Goal: Task Accomplishment & Management: Complete application form

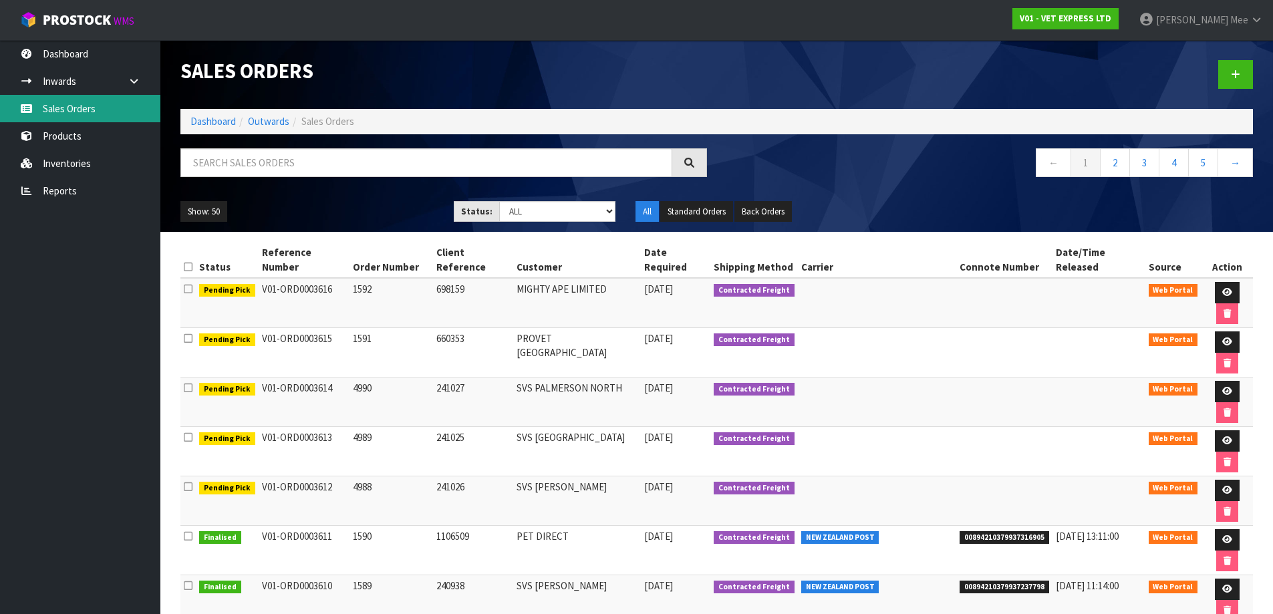
click at [55, 115] on link "Sales Orders" at bounding box center [80, 108] width 160 height 27
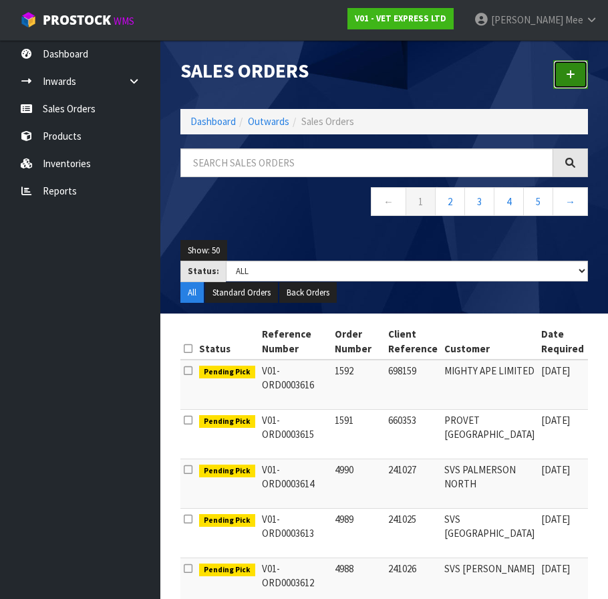
click at [568, 64] on link at bounding box center [570, 74] width 35 height 29
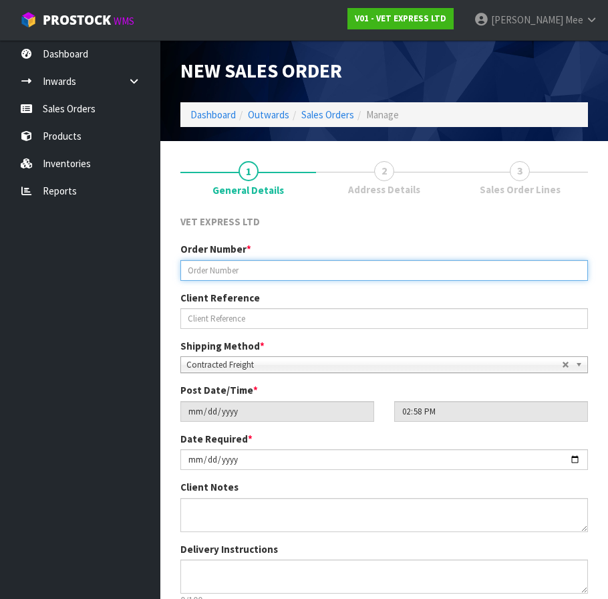
click at [223, 272] on input "text" at bounding box center [384, 270] width 408 height 21
type input "4992"
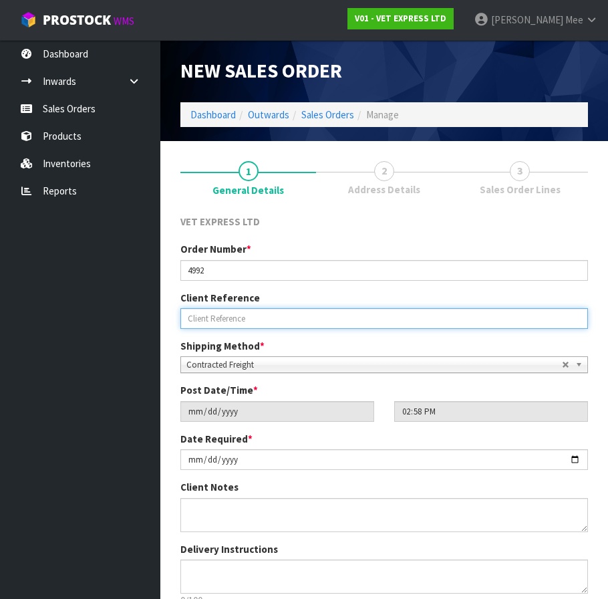
click at [269, 317] on input "text" at bounding box center [384, 318] width 408 height 21
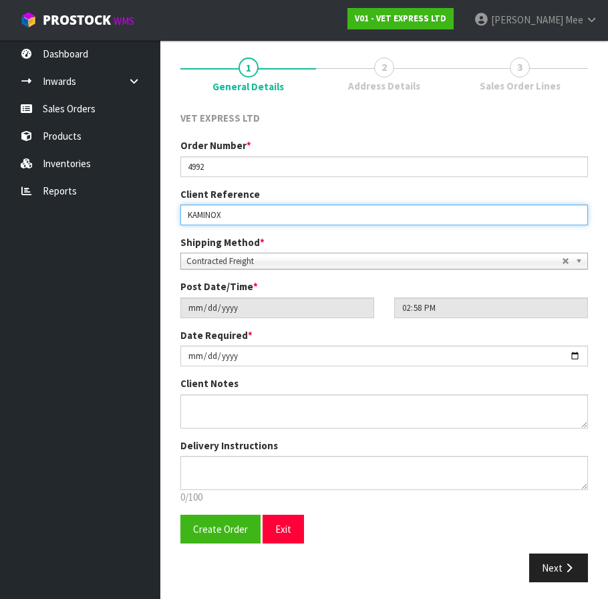
scroll to position [107, 0]
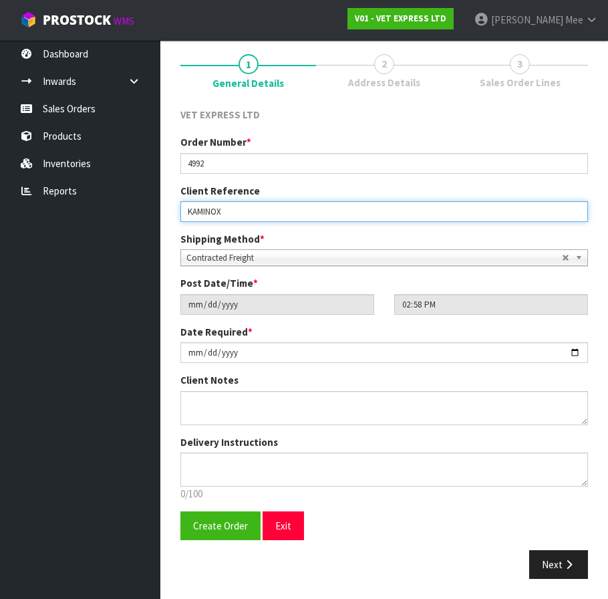
type input "KAMINOX"
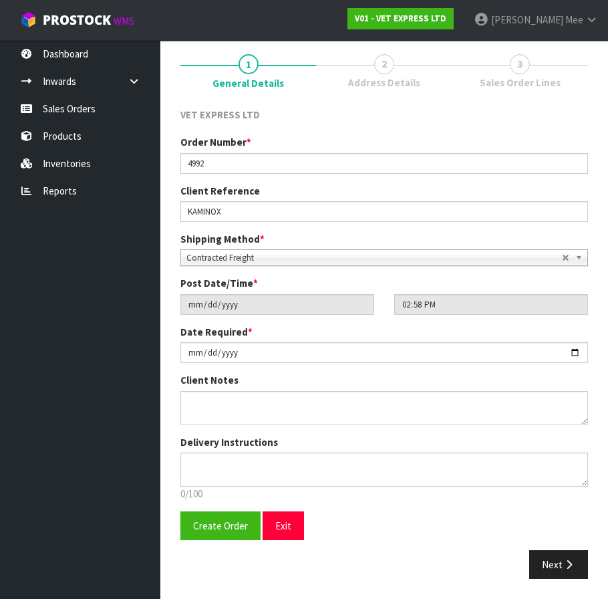
click at [582, 255] on b at bounding box center [581, 257] width 12 height 15
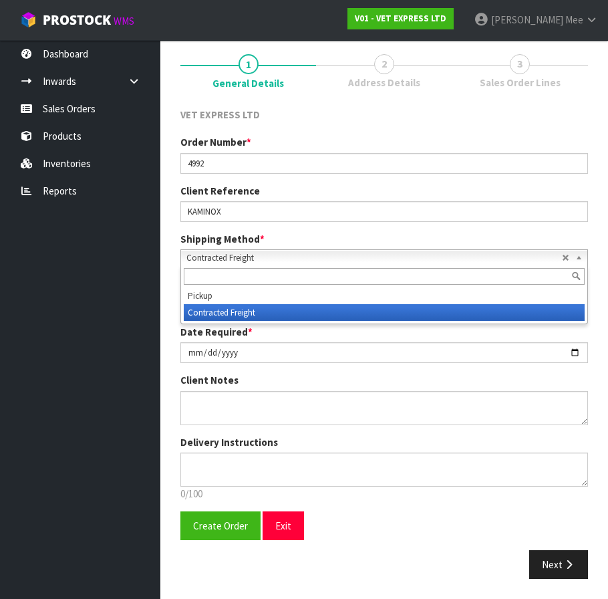
click at [326, 309] on li "Contracted Freight" at bounding box center [384, 312] width 401 height 17
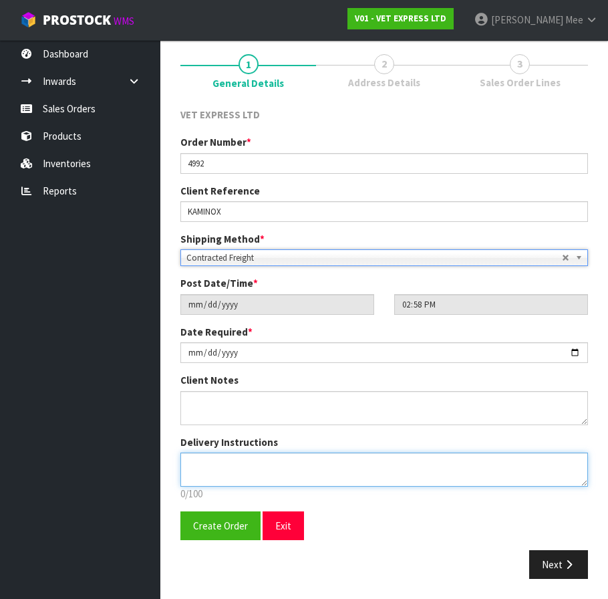
click at [283, 465] on textarea at bounding box center [384, 469] width 408 height 34
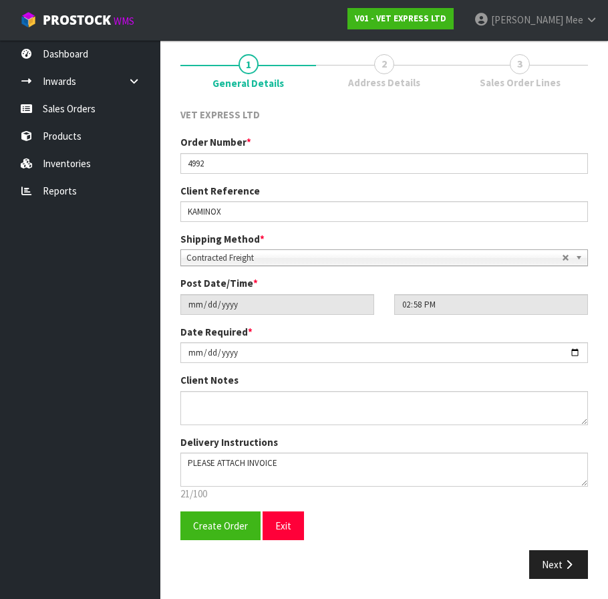
drag, startPoint x: 460, startPoint y: 126, endPoint x: 454, endPoint y: 146, distance: 20.3
click at [460, 126] on div "VET EXPRESS LTD" at bounding box center [384, 121] width 428 height 27
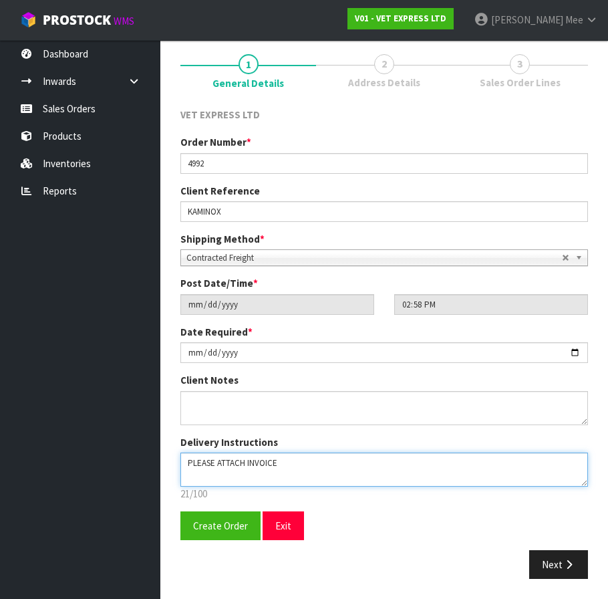
drag, startPoint x: 291, startPoint y: 465, endPoint x: 184, endPoint y: 468, distance: 106.9
click at [184, 468] on textarea at bounding box center [384, 469] width 408 height 34
paste textarea "NOTE THAT; INVOICE MUST BE INCLUDED ON OUTSIDE OF BOX FOR CUSTOMS TO SE"
drag, startPoint x: 233, startPoint y: 462, endPoint x: 178, endPoint y: 462, distance: 54.8
click at [178, 462] on div "Delivery Instructions 72/100 Delivery instructions has exceeded maximum length!" at bounding box center [384, 468] width 428 height 66
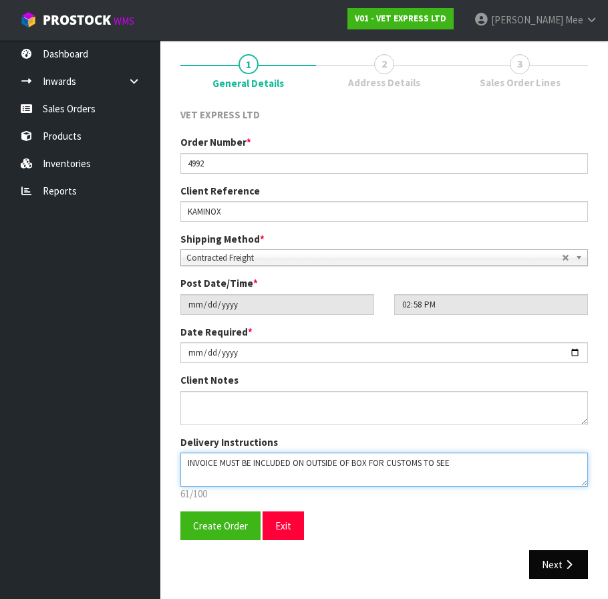
type textarea "INVOICE MUST BE INCLUDED ON OUTSIDE OF BOX FOR CUSTOMS TO SEE"
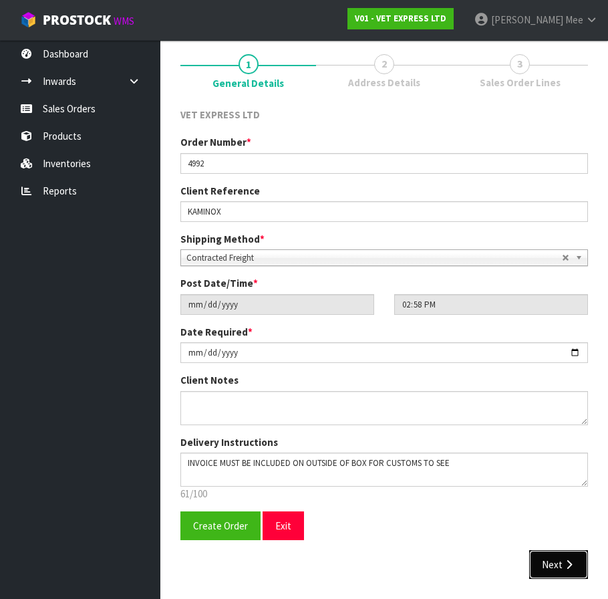
click at [577, 570] on button "Next" at bounding box center [558, 564] width 59 height 29
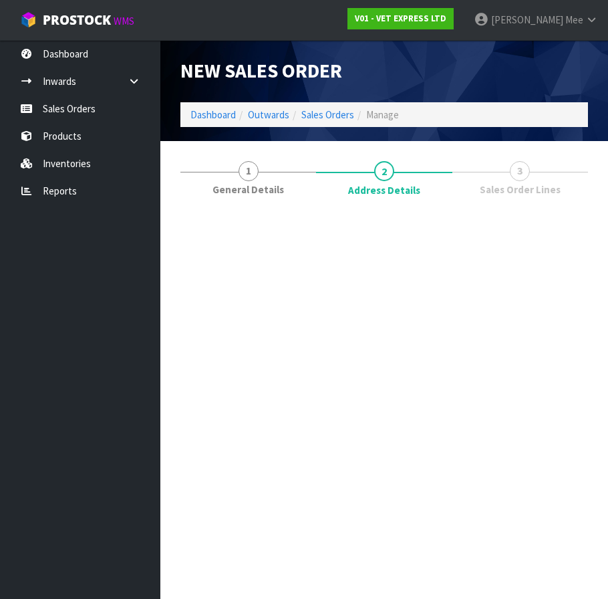
scroll to position [0, 0]
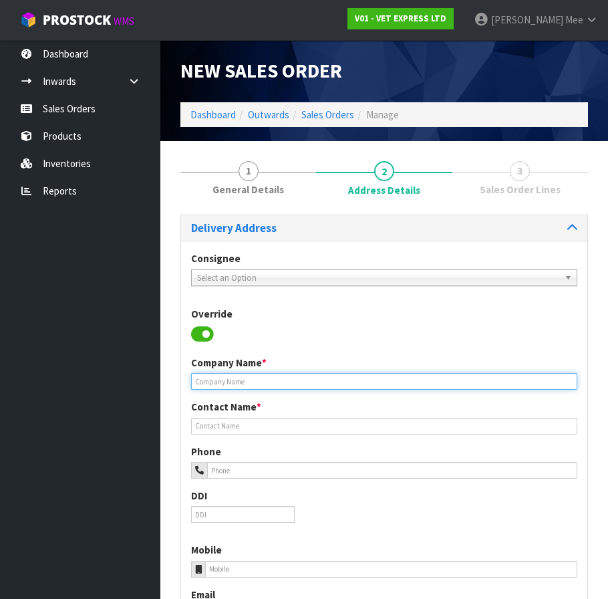
click at [232, 384] on input "text" at bounding box center [384, 381] width 386 height 17
click at [253, 380] on input "text" at bounding box center [384, 381] width 386 height 17
type input "THE CAT CLINIC HOBART"
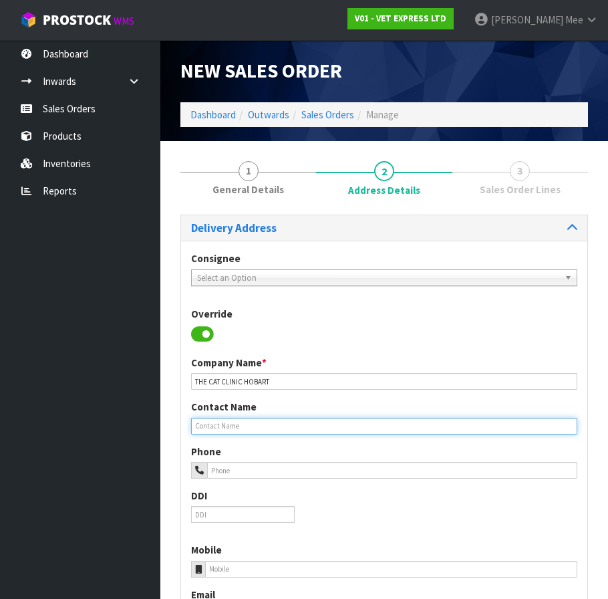
click at [250, 423] on input "text" at bounding box center [384, 426] width 386 height 17
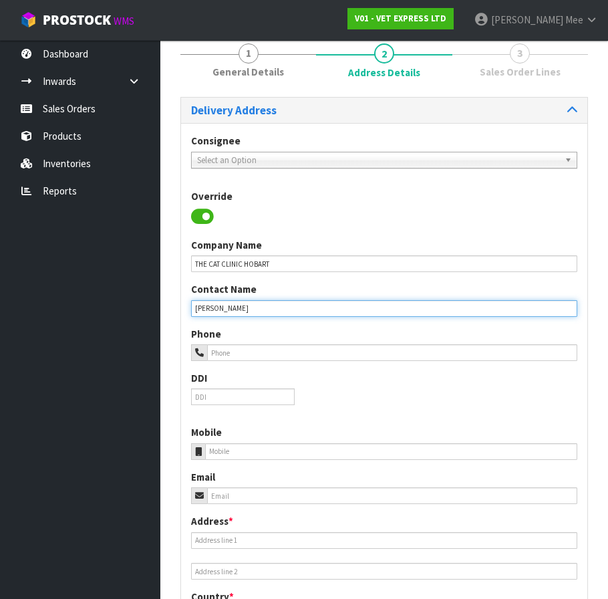
scroll to position [134, 0]
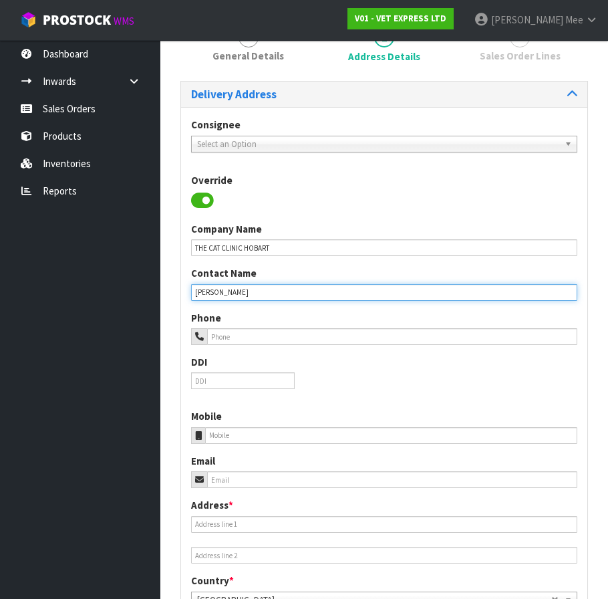
type input "[PERSON_NAME]"
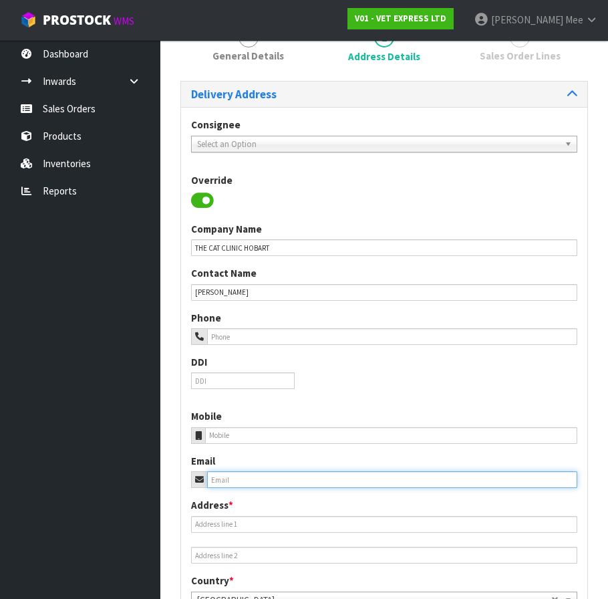
click at [259, 480] on input "email" at bounding box center [392, 479] width 370 height 17
type input "M"
type input "[EMAIL_ADDRESS][DOMAIN_NAME]"
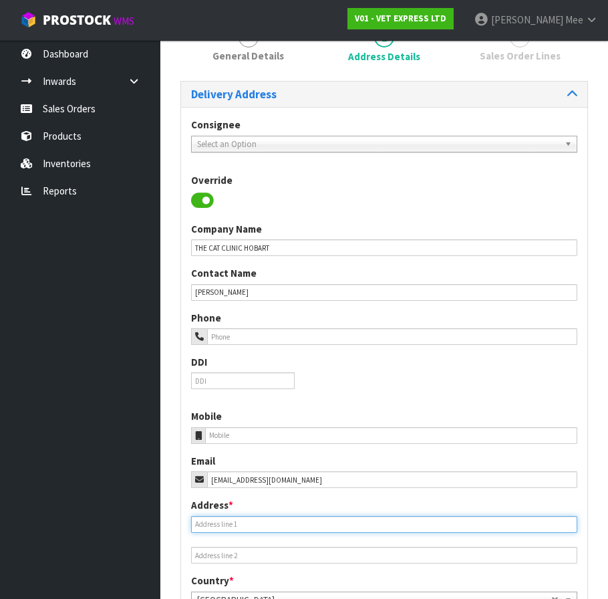
click at [276, 527] on input "text" at bounding box center [384, 524] width 386 height 17
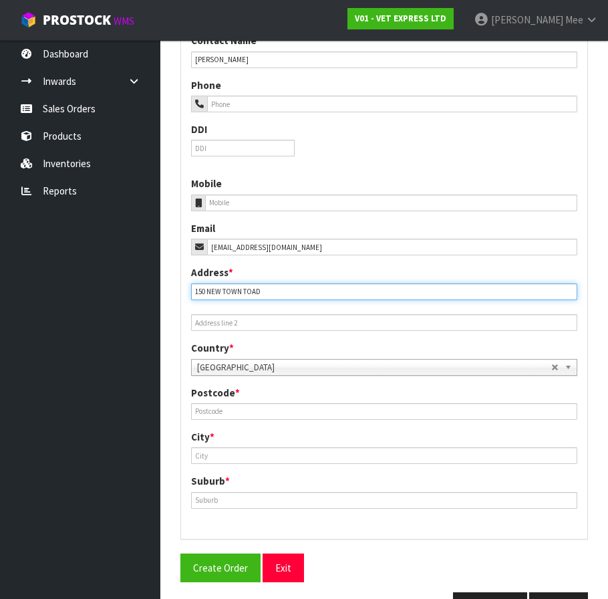
scroll to position [401, 0]
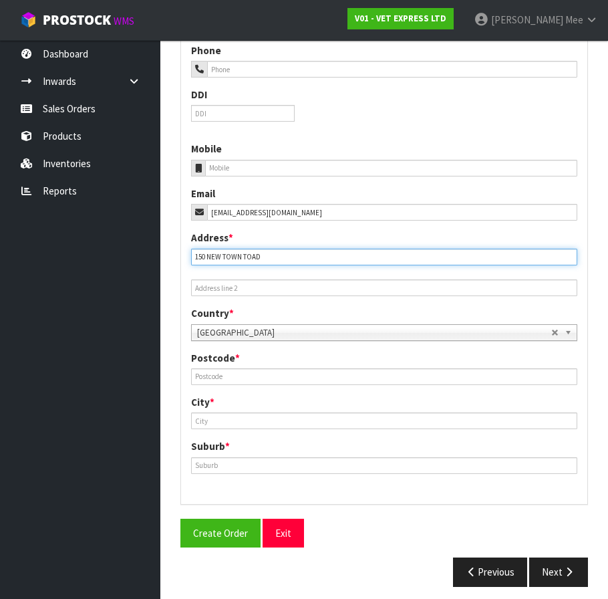
type input "150 NEW TOWN TOAD"
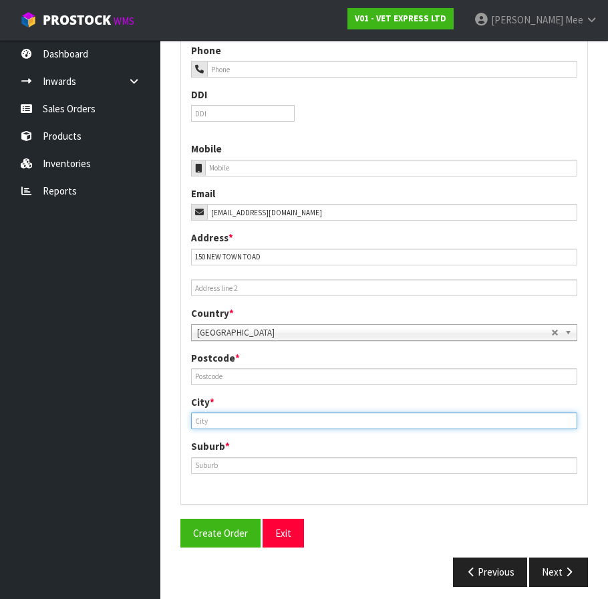
click at [233, 420] on input "text" at bounding box center [384, 420] width 386 height 17
type input "n"
type input "[GEOGRAPHIC_DATA]"
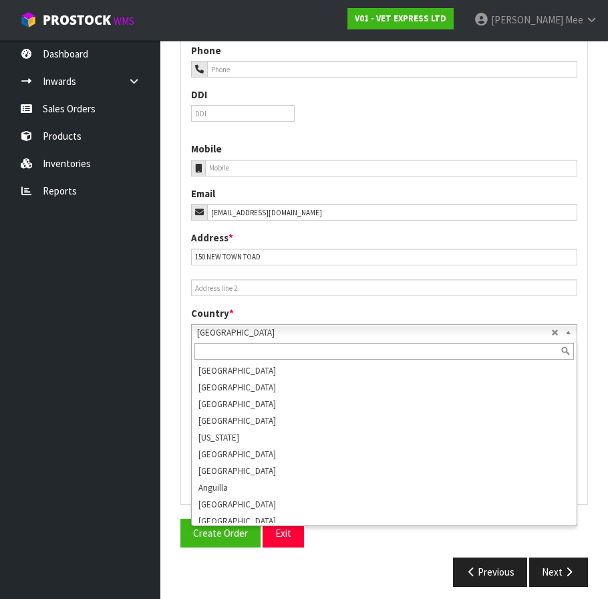
scroll to position [2496, 0]
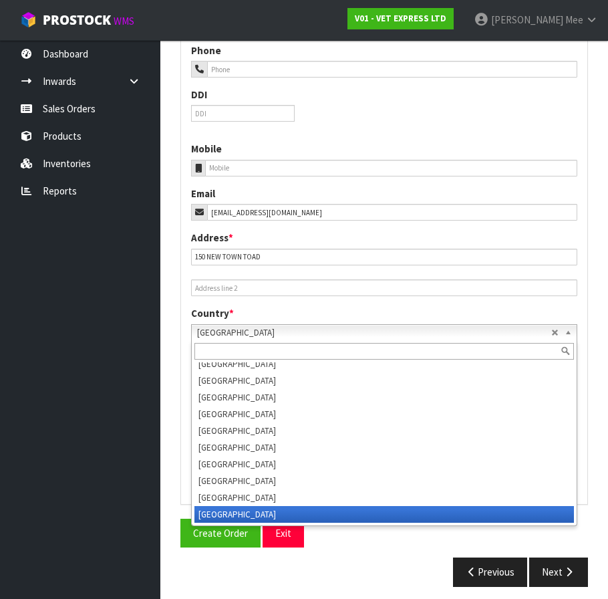
click at [565, 334] on b at bounding box center [571, 332] width 12 height 15
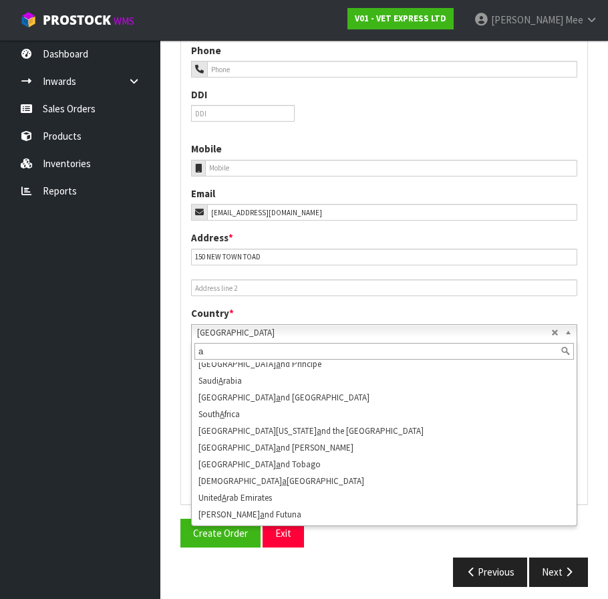
scroll to position [0, 0]
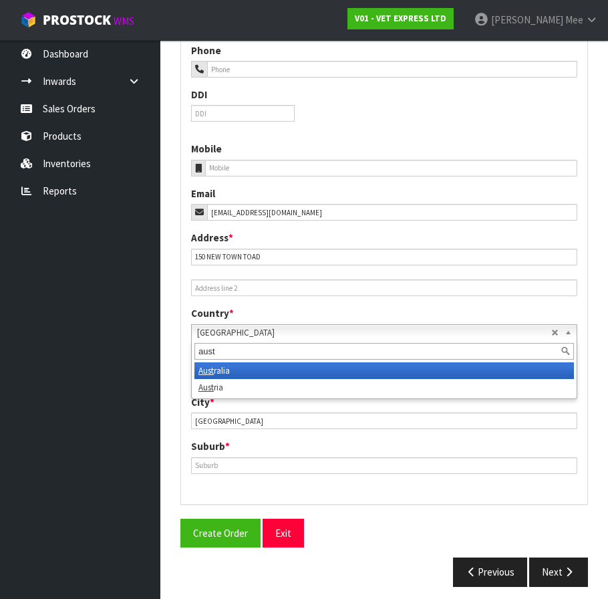
type input "aust"
click at [532, 370] on li "Aust ralia" at bounding box center [384, 370] width 380 height 17
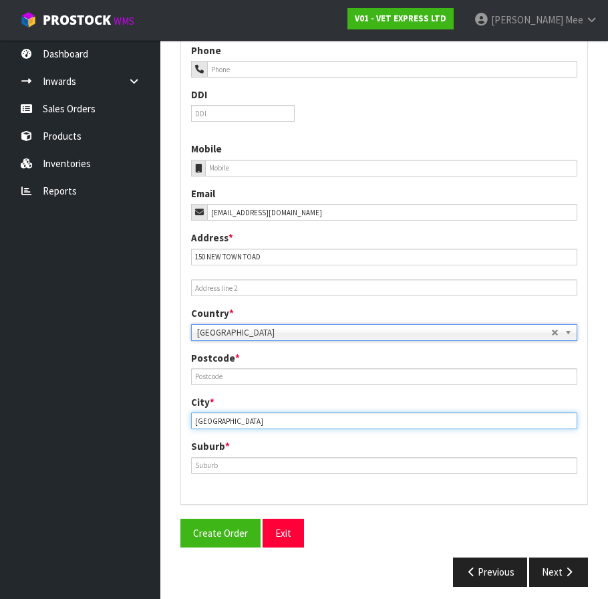
click at [251, 421] on input "[GEOGRAPHIC_DATA]" at bounding box center [384, 420] width 386 height 17
drag, startPoint x: 251, startPoint y: 421, endPoint x: 186, endPoint y: 420, distance: 64.8
click at [186, 420] on div "City * [GEOGRAPHIC_DATA]" at bounding box center [384, 412] width 406 height 34
drag, startPoint x: 230, startPoint y: 424, endPoint x: 176, endPoint y: 422, distance: 54.2
click at [176, 422] on div "1 General Details 2 Address Details 3 Sales Order Lines Delivery Address Consig…" at bounding box center [384, 173] width 428 height 847
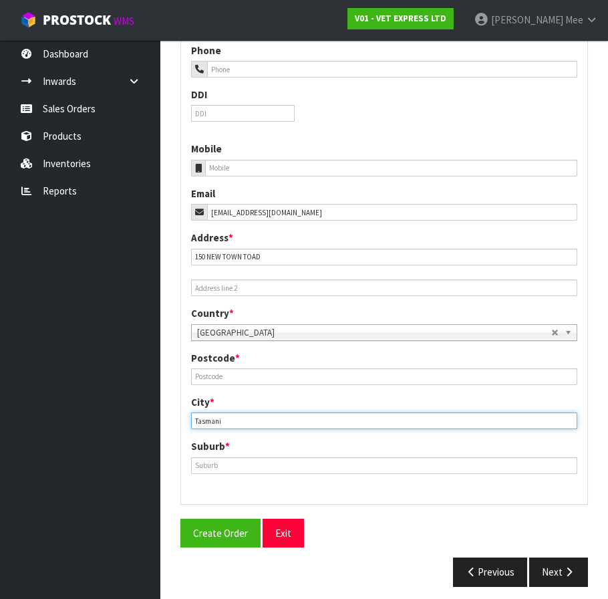
type input "[GEOGRAPHIC_DATA]"
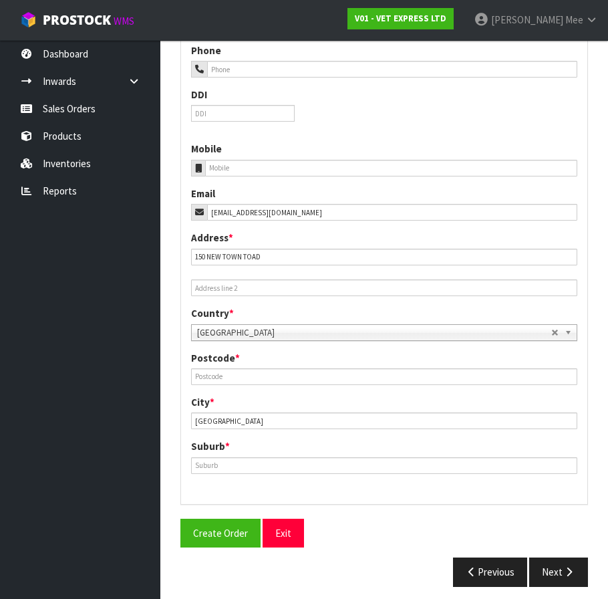
click at [573, 332] on b at bounding box center [571, 332] width 12 height 15
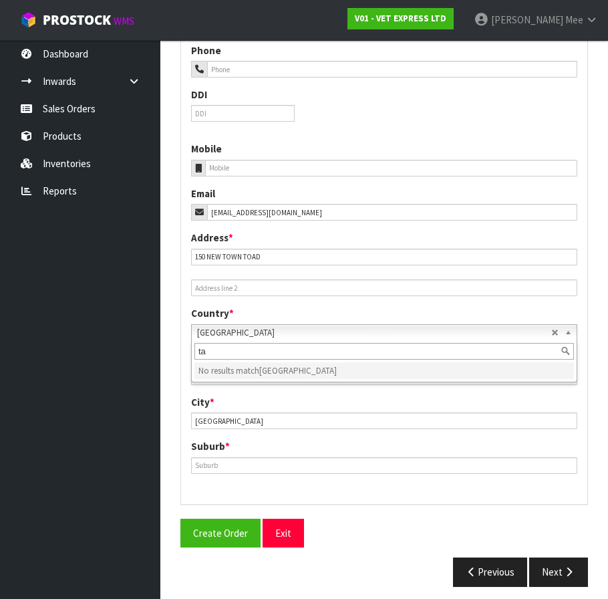
type input "t"
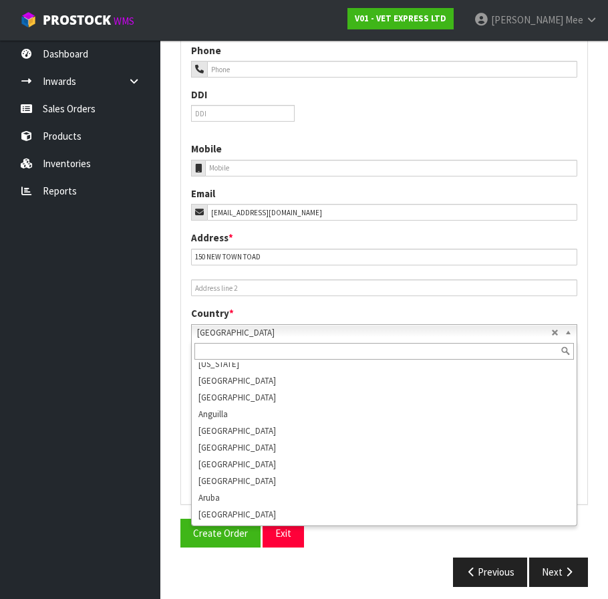
scroll to position [107, 0]
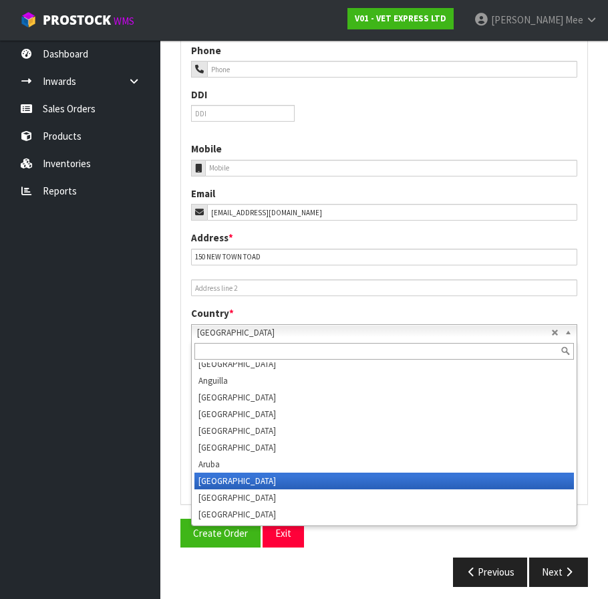
click at [389, 484] on li "[GEOGRAPHIC_DATA]" at bounding box center [384, 480] width 380 height 17
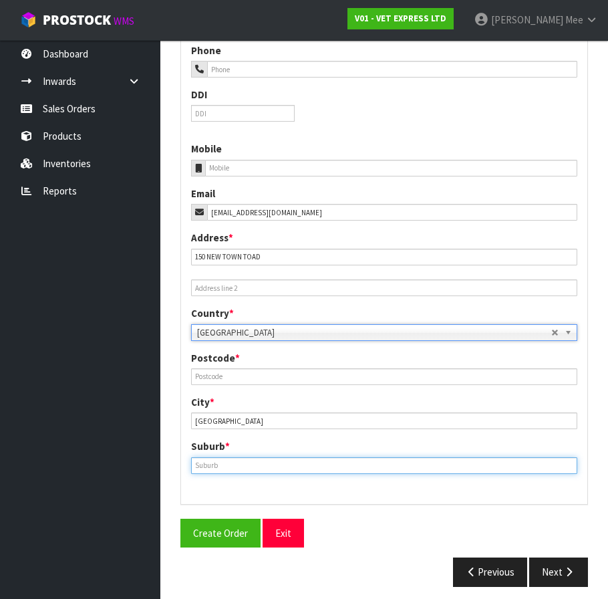
click at [255, 467] on input "text" at bounding box center [384, 465] width 386 height 17
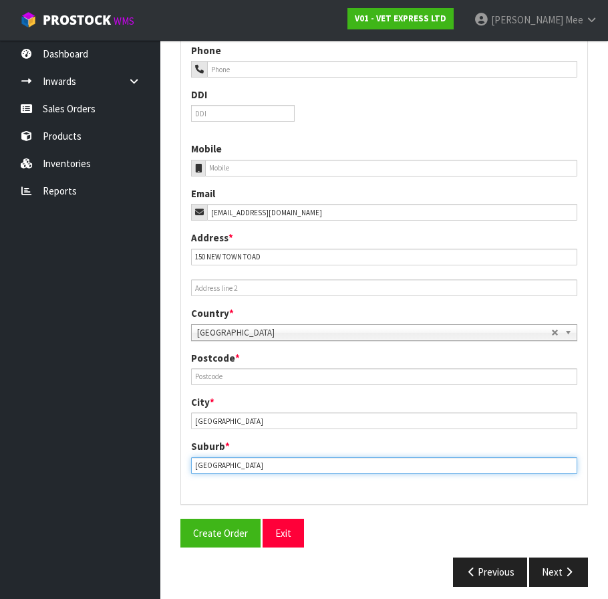
type input "[GEOGRAPHIC_DATA]"
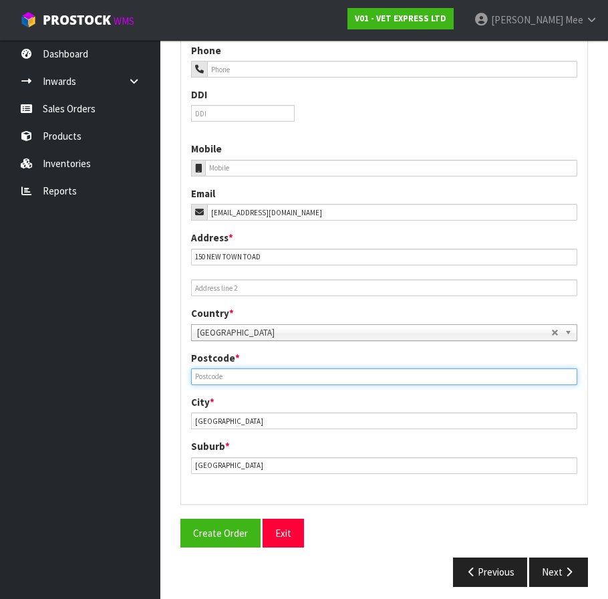
click at [303, 375] on input "text" at bounding box center [384, 376] width 386 height 17
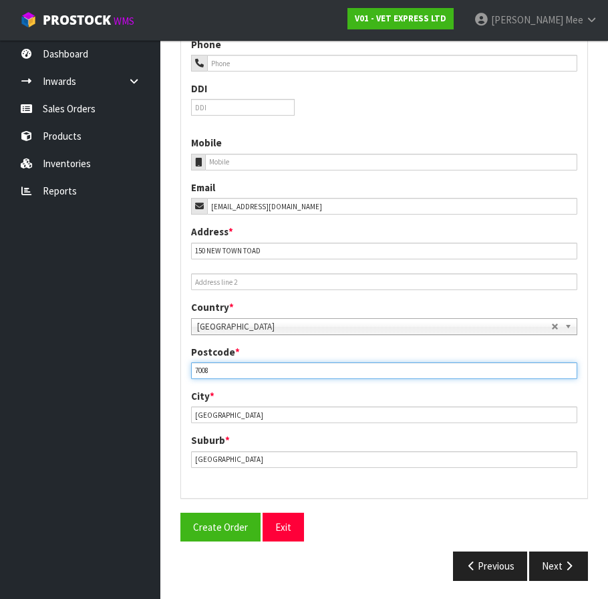
scroll to position [409, 0]
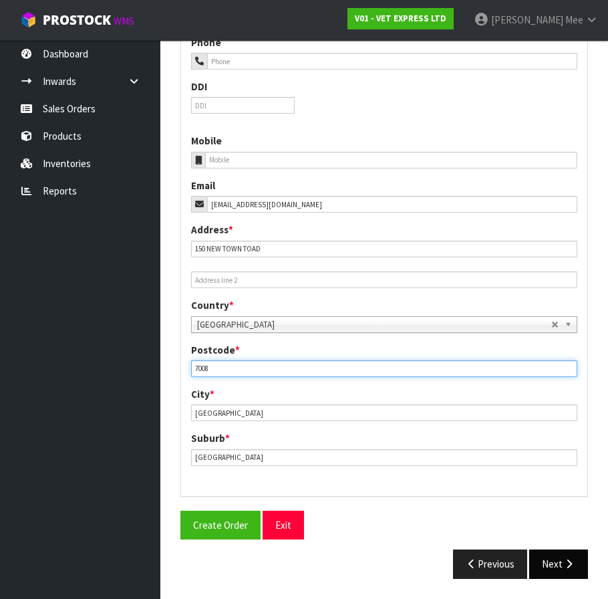
type input "7008"
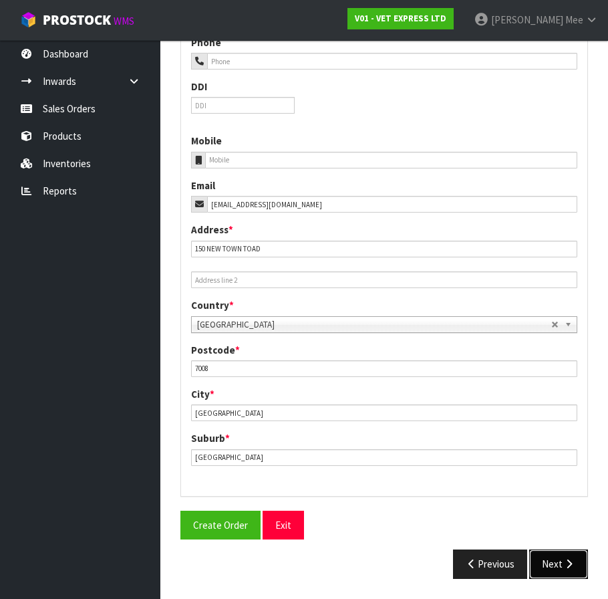
click at [570, 569] on icon "button" at bounding box center [569, 564] width 13 height 10
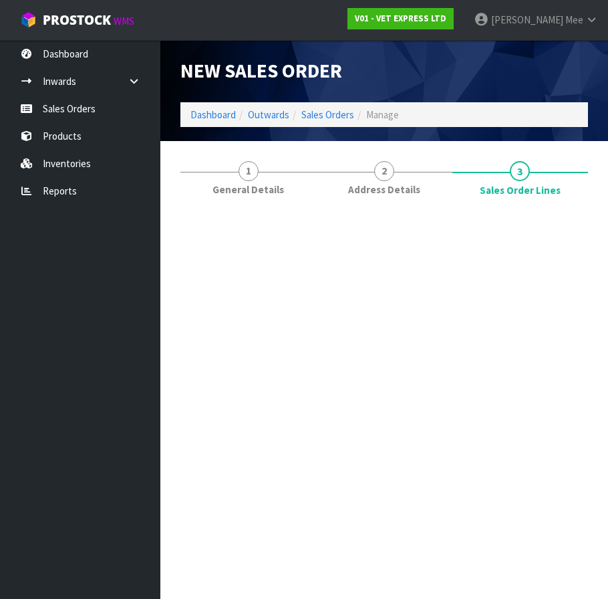
scroll to position [0, 0]
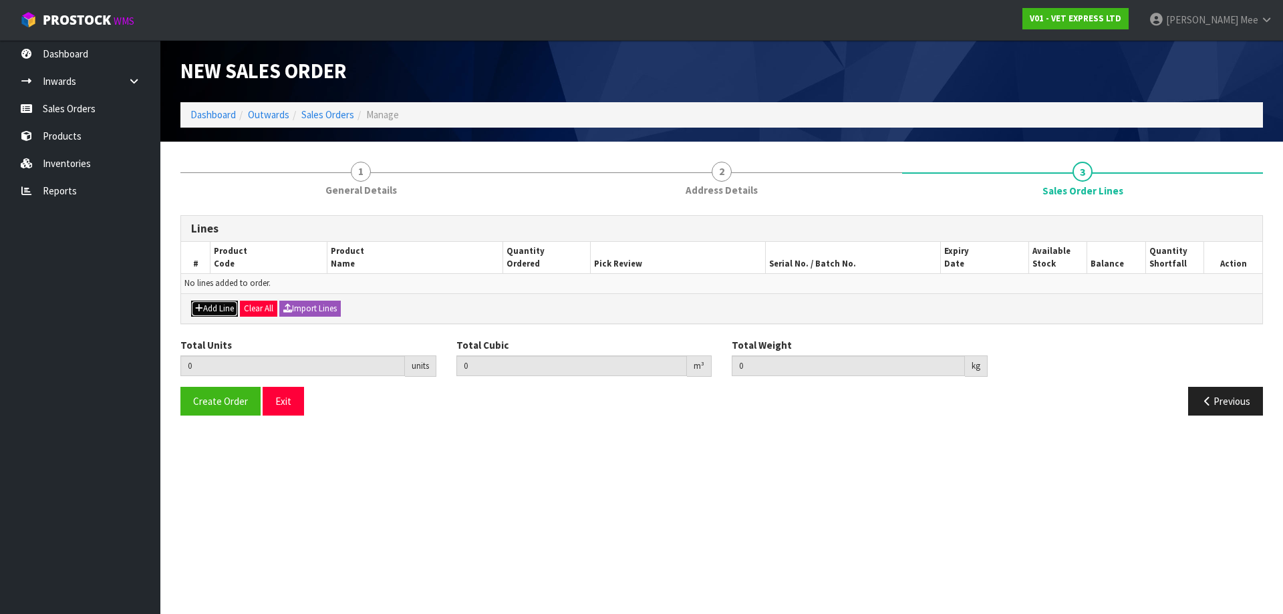
click at [208, 311] on button "Add Line" at bounding box center [214, 309] width 47 height 16
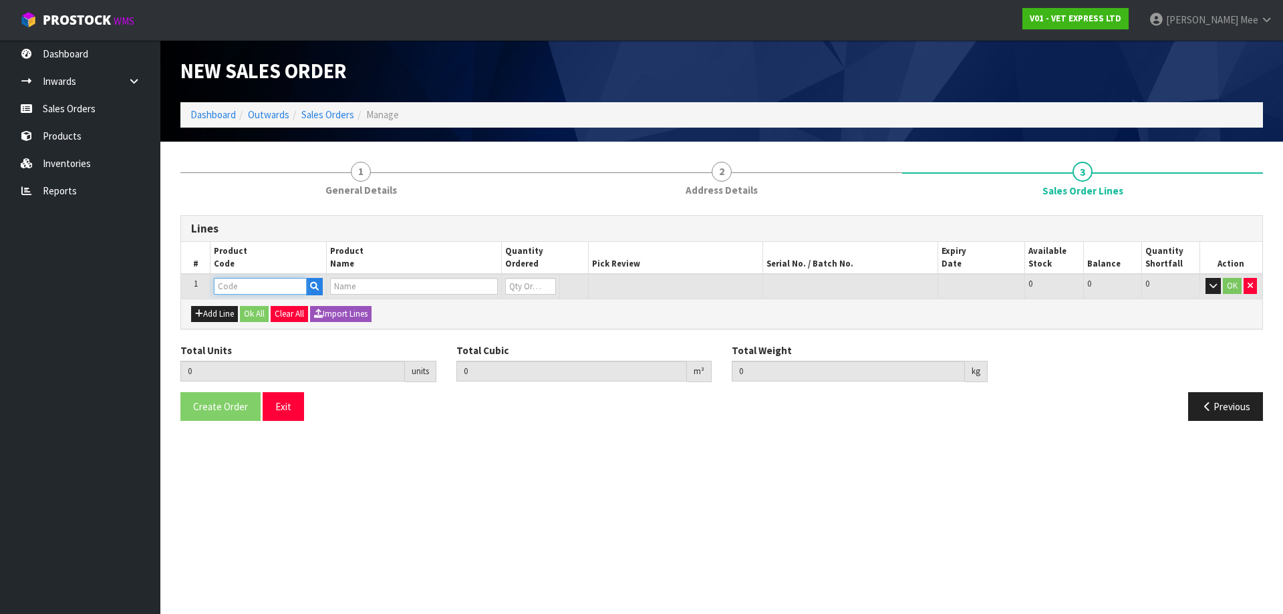
click at [257, 291] on input "text" at bounding box center [260, 286] width 93 height 17
click at [356, 288] on input "text" at bounding box center [413, 286] width 167 height 17
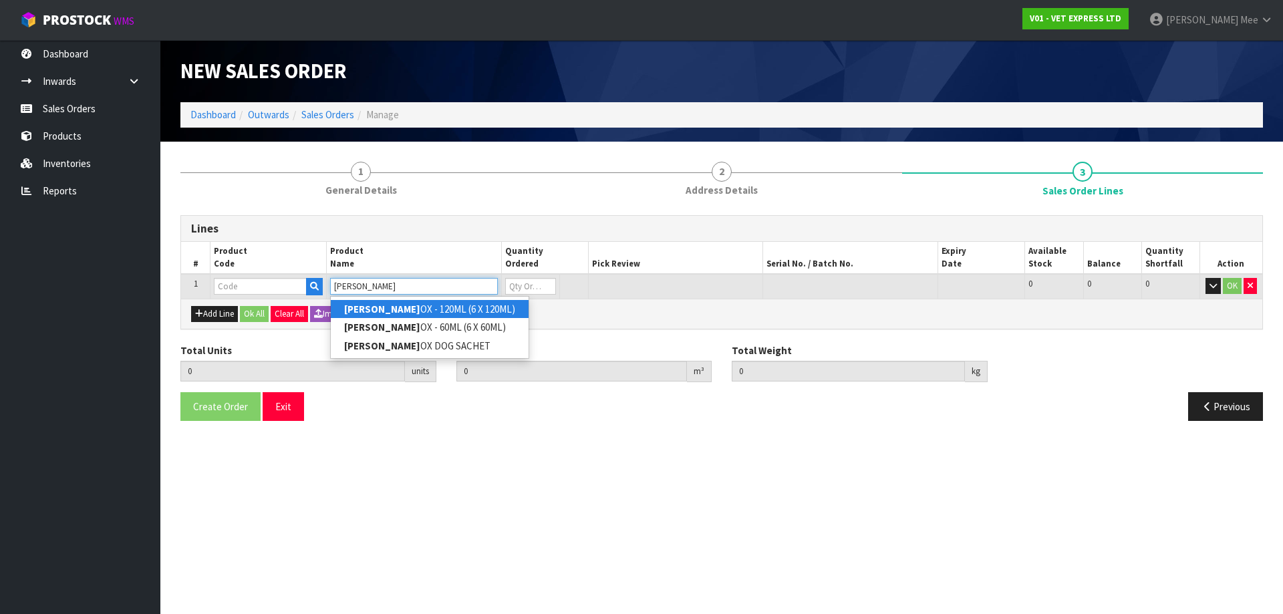
type input "[PERSON_NAME]"
click at [400, 313] on link "[PERSON_NAME] OX - 120ML (6 X 120ML)" at bounding box center [430, 309] width 198 height 18
type input "KAMINOX - 120ML (6 X 120ML)"
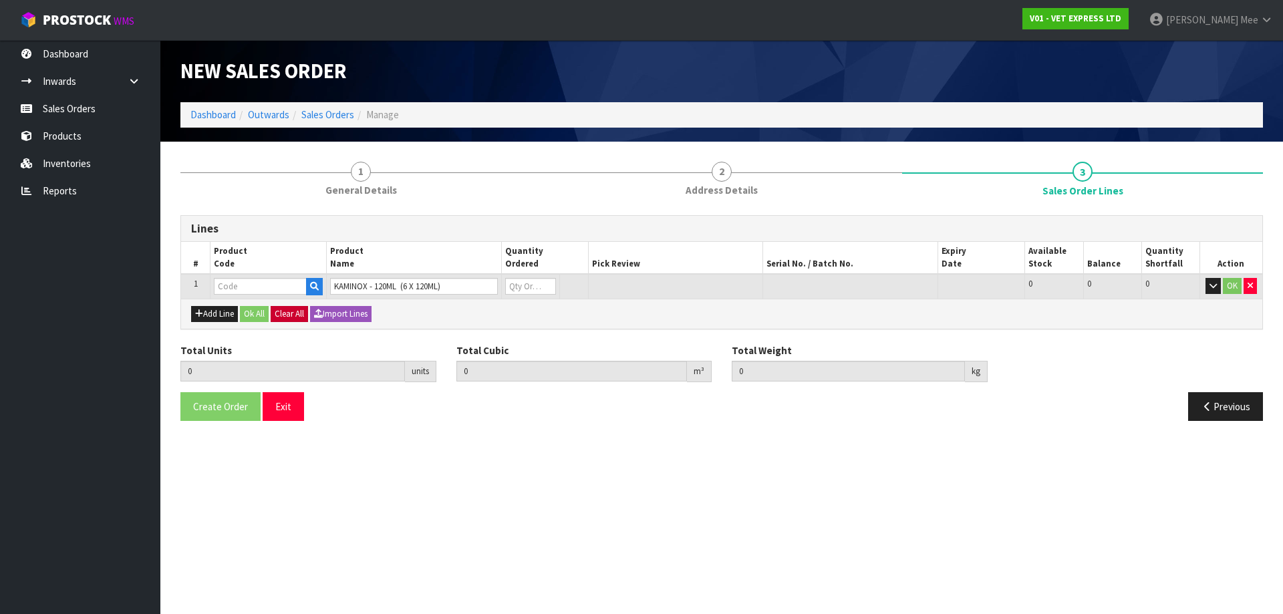
type input "0.000000"
type input "0.000"
type input "50825"
type input "0"
click at [216, 320] on button "Add Line" at bounding box center [214, 314] width 47 height 16
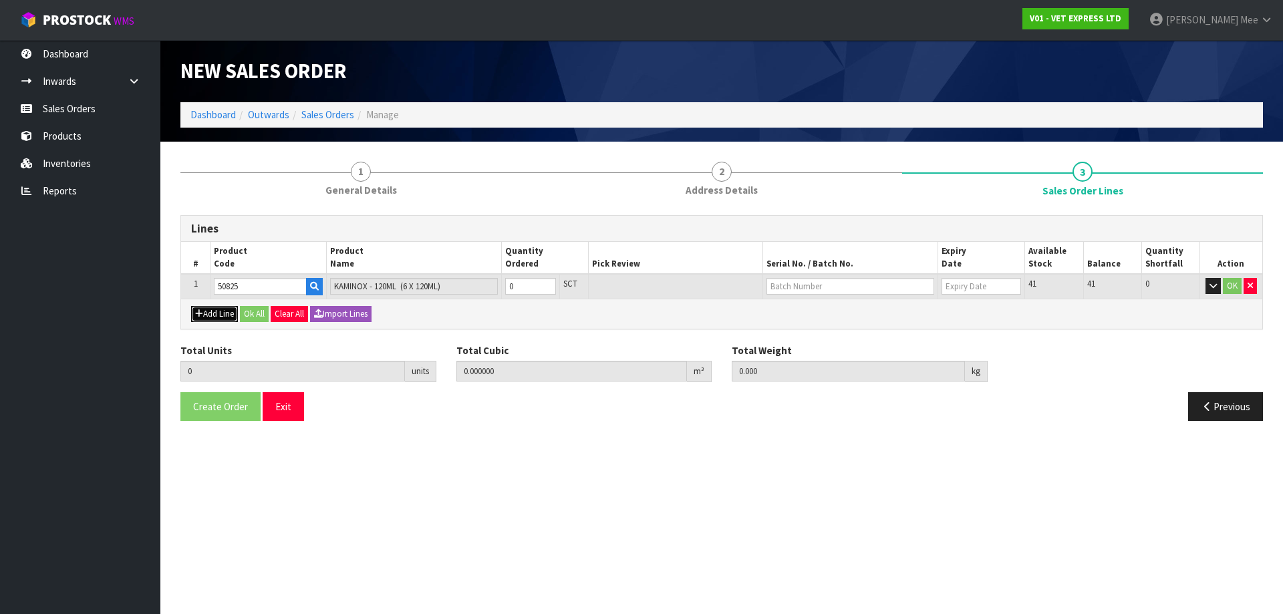
type input "0"
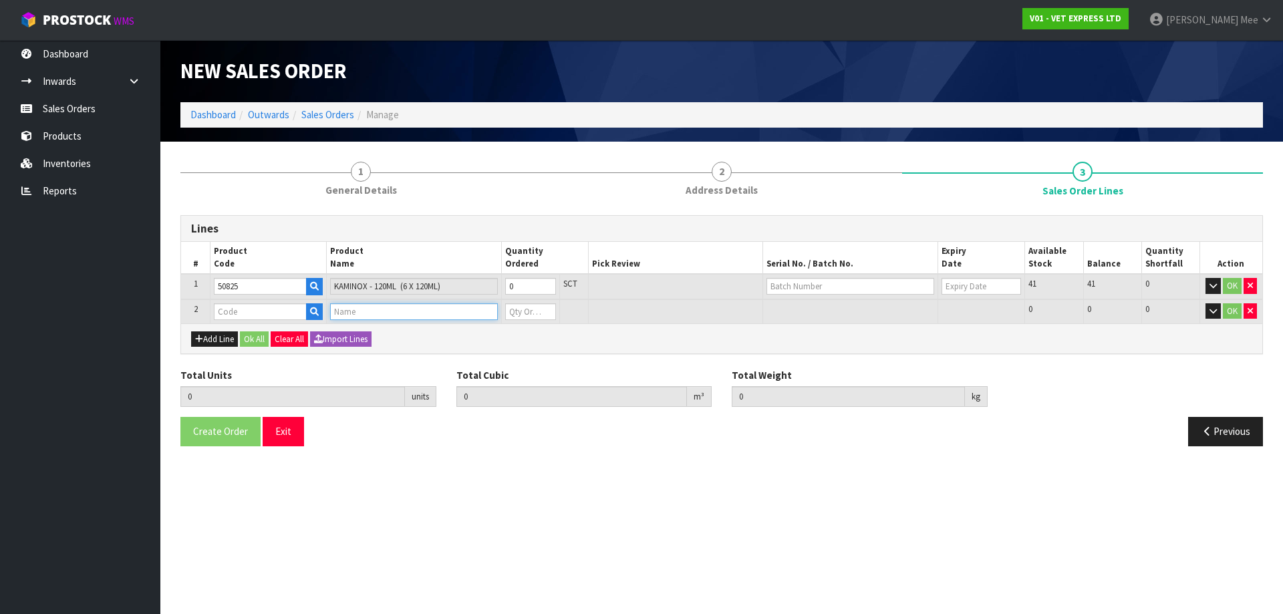
click at [352, 312] on input "text" at bounding box center [413, 311] width 167 height 17
type input "KAM"
click at [396, 350] on link "KAM INOX - 60ML (6 X 60ML)" at bounding box center [406, 352] width 150 height 18
type input "KAMINOX - 60ML (6 X 60ML)"
type input "0.000000"
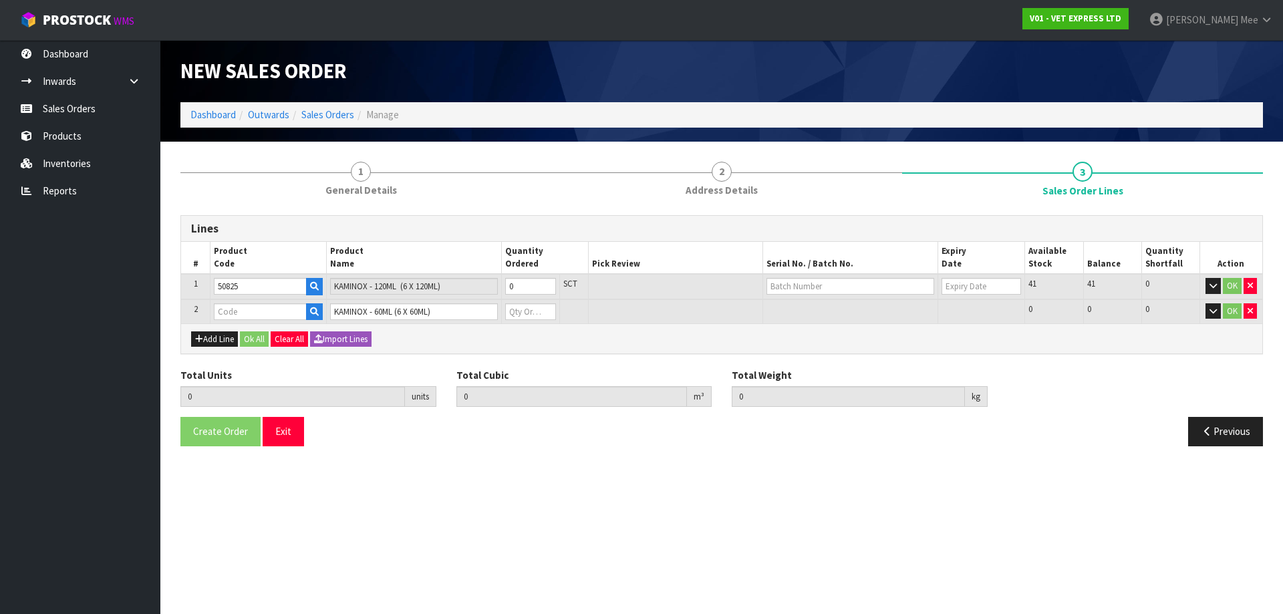
type input "0.000"
type input "50815"
type input "0"
type input "1"
type input "0.001152"
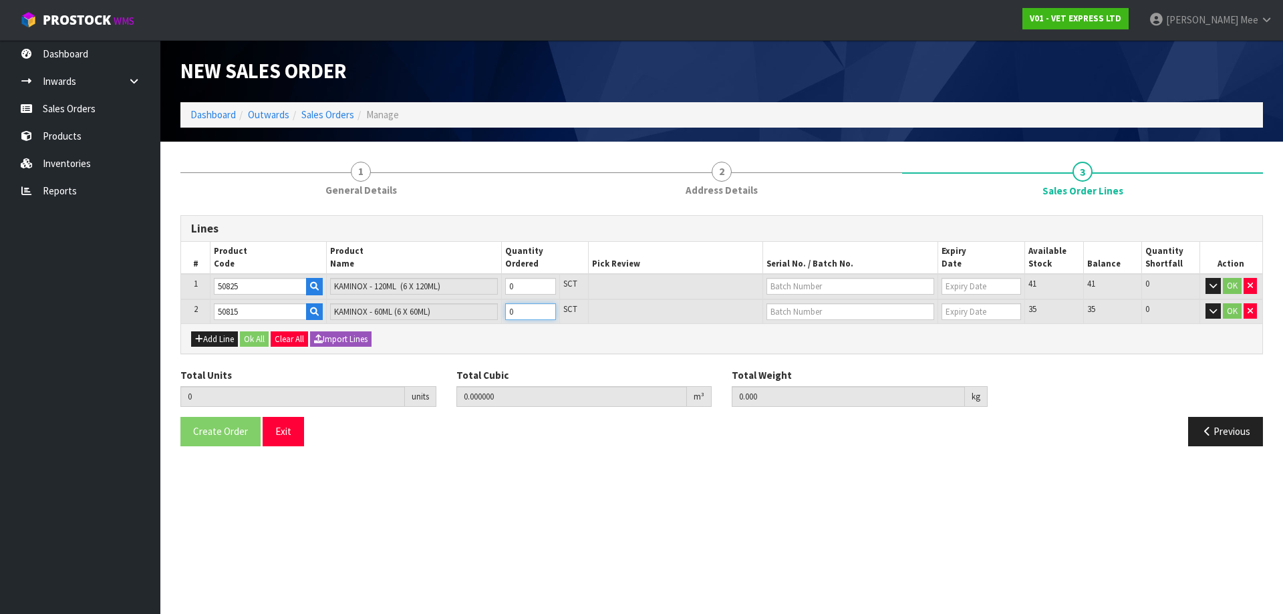
type input "0.68"
type input "1"
click at [545, 309] on input "1" at bounding box center [530, 311] width 51 height 17
type input "2"
type input "0.007152"
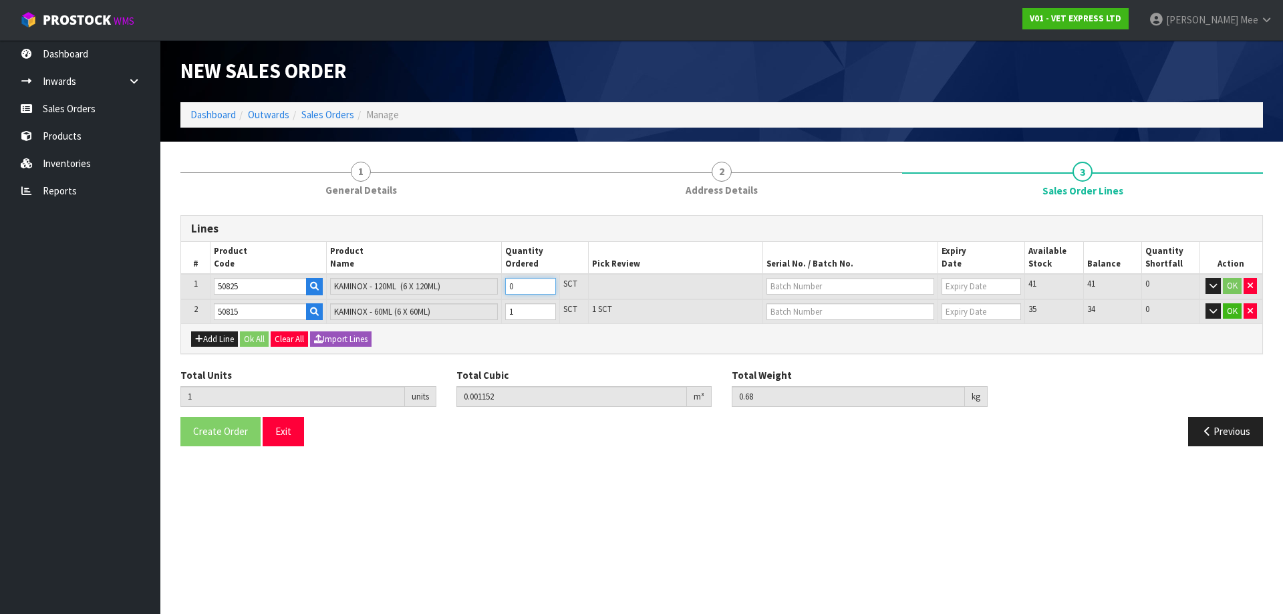
type input "1.78"
type input "1"
click at [547, 283] on input "1" at bounding box center [530, 286] width 51 height 17
click at [263, 343] on button "Ok All" at bounding box center [254, 339] width 29 height 16
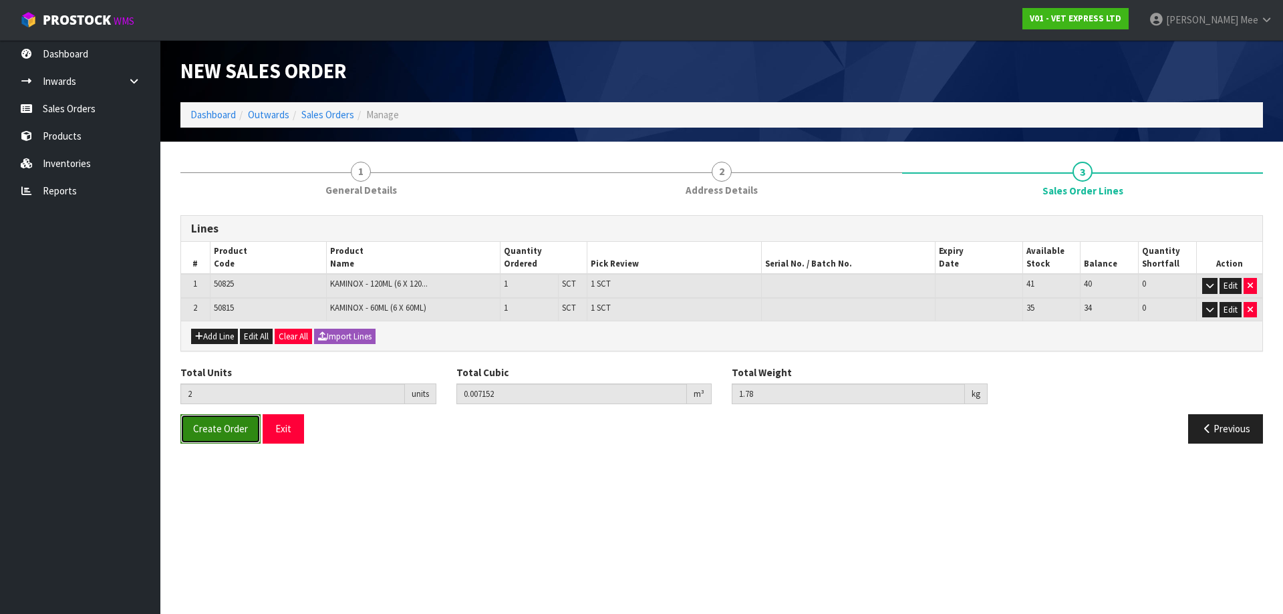
click at [233, 433] on span "Create Order" at bounding box center [220, 428] width 55 height 13
